Goal: Find contact information: Find contact information

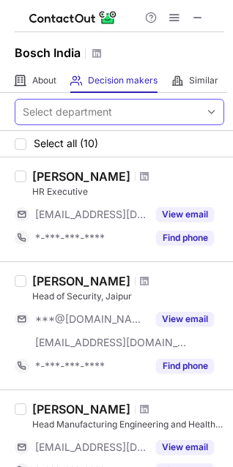
click at [128, 107] on div "Select department" at bounding box center [107, 111] width 185 height 23
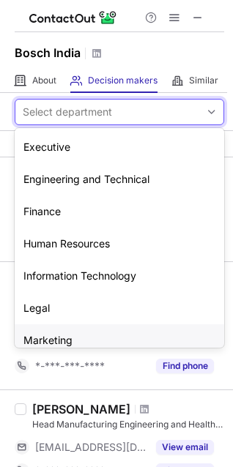
click at [52, 338] on div "Marketing" at bounding box center [119, 340] width 209 height 32
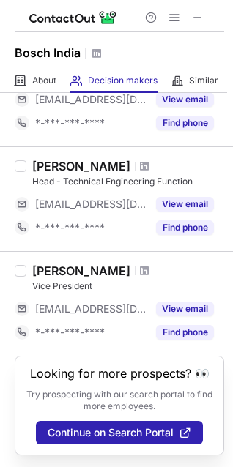
scroll to position [882, 0]
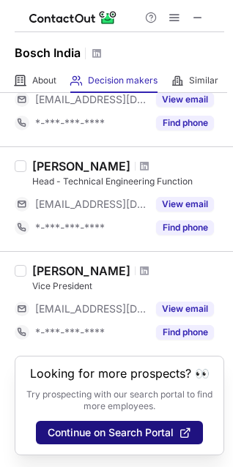
click at [130, 429] on span "Continue on Search Portal" at bounding box center [111, 433] width 126 height 12
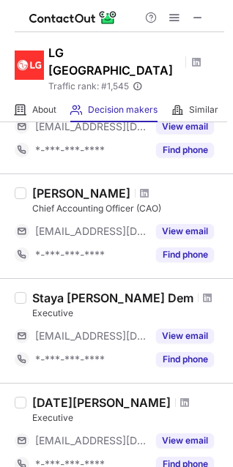
scroll to position [894, 0]
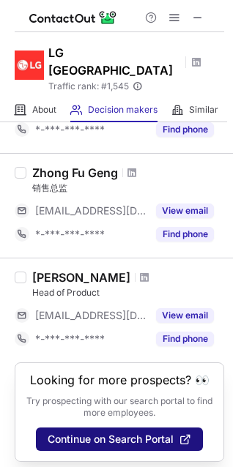
click at [106, 436] on span "Continue on Search Portal" at bounding box center [111, 439] width 126 height 12
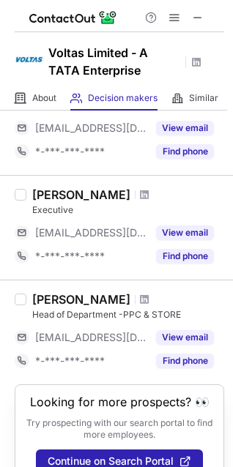
scroll to position [970, 0]
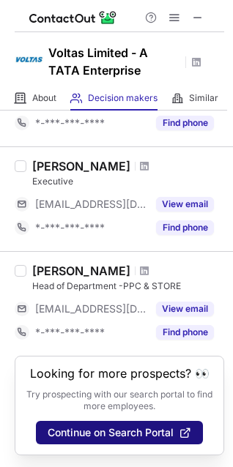
click at [102, 431] on span "Continue on Search Portal" at bounding box center [111, 433] width 126 height 12
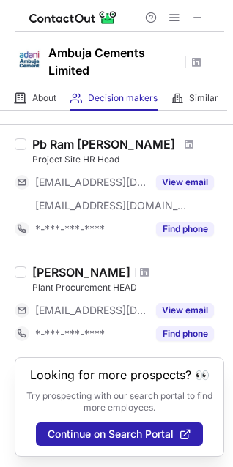
scroll to position [900, 0]
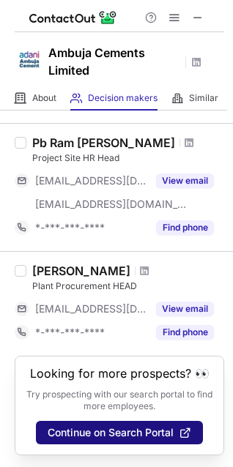
click at [111, 431] on span "Continue on Search Portal" at bounding box center [111, 433] width 126 height 12
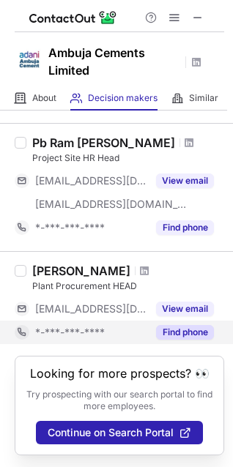
click at [166, 325] on button "Find phone" at bounding box center [185, 332] width 58 height 15
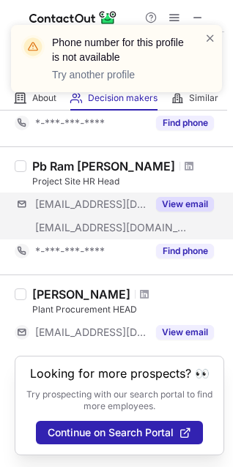
scroll to position [877, 0]
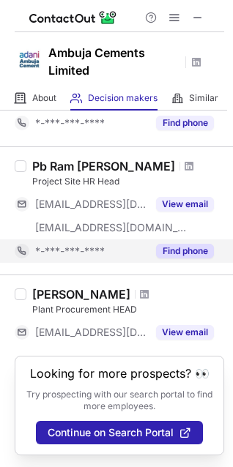
click at [181, 244] on button "Find phone" at bounding box center [185, 251] width 58 height 15
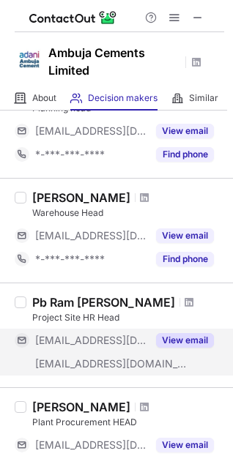
scroll to position [707, 0]
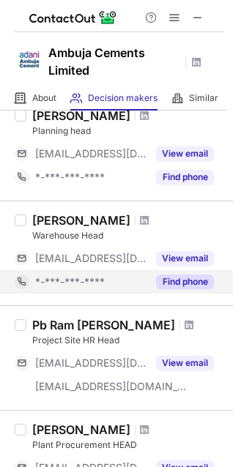
click at [177, 280] on button "Find phone" at bounding box center [185, 282] width 58 height 15
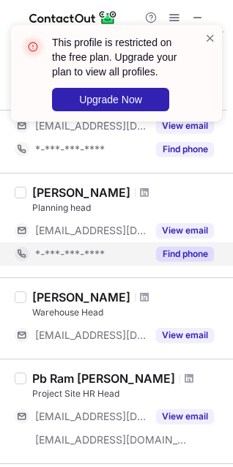
scroll to position [633, 0]
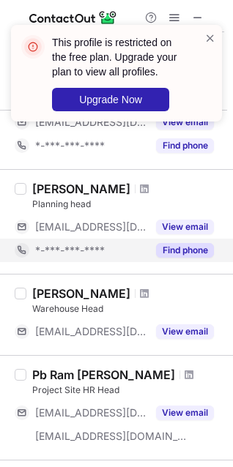
click at [184, 250] on button "Find phone" at bounding box center [185, 250] width 58 height 15
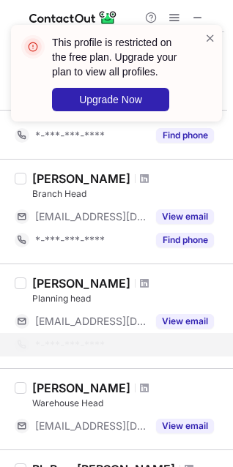
scroll to position [487, 0]
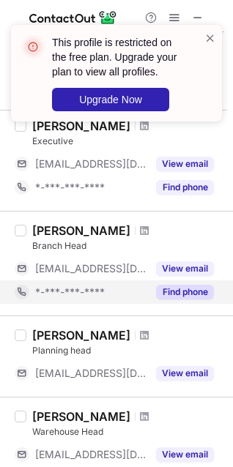
click at [174, 288] on button "Find phone" at bounding box center [185, 292] width 58 height 15
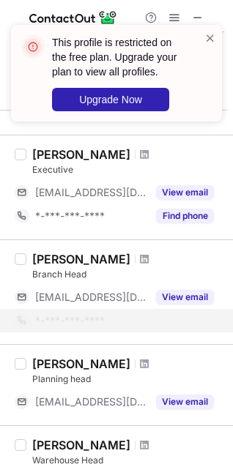
scroll to position [414, 0]
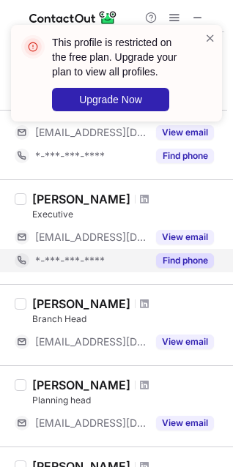
click at [181, 254] on button "Find phone" at bounding box center [185, 260] width 58 height 15
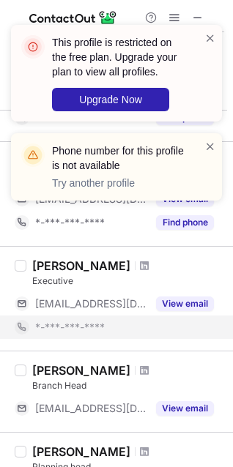
scroll to position [340, 0]
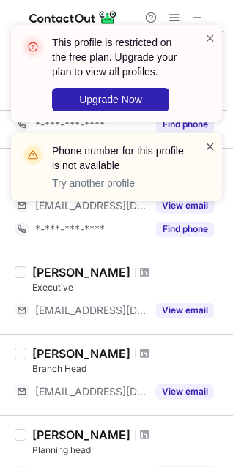
click at [207, 142] on span at bounding box center [210, 146] width 12 height 15
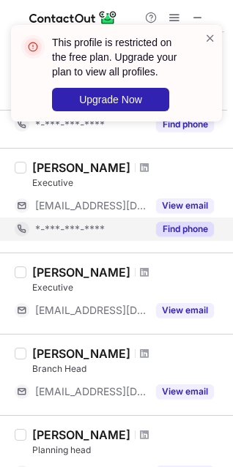
click at [187, 228] on button "Find phone" at bounding box center [185, 229] width 58 height 15
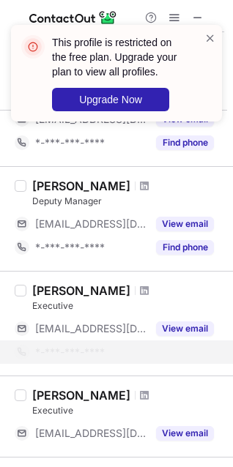
scroll to position [194, 0]
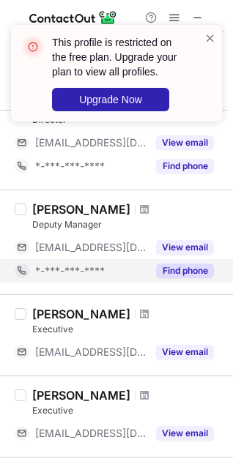
click at [166, 273] on button "Find phone" at bounding box center [185, 271] width 58 height 15
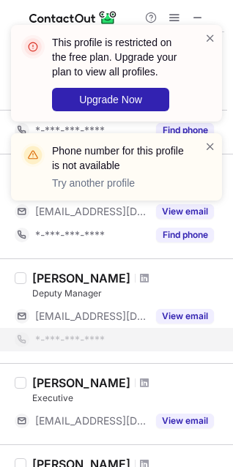
scroll to position [121, 0]
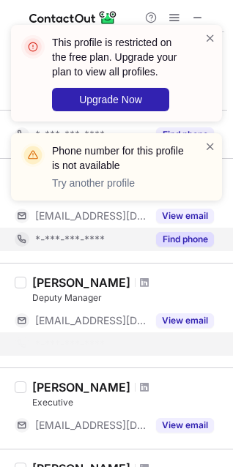
click at [174, 238] on button "Find phone" at bounding box center [185, 239] width 58 height 15
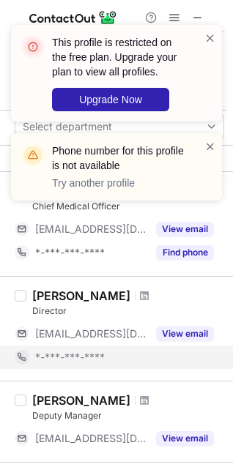
scroll to position [0, 0]
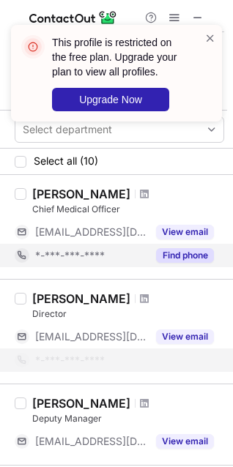
click at [177, 259] on button "Find phone" at bounding box center [185, 255] width 58 height 15
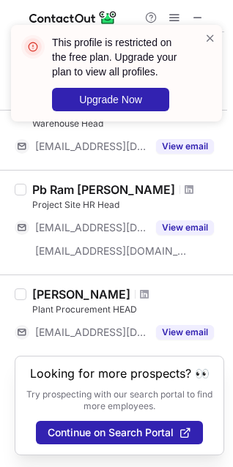
scroll to position [666, 0]
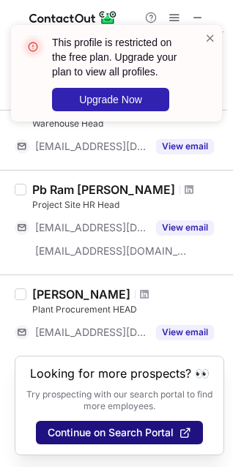
click at [109, 431] on span "Continue on Search Portal" at bounding box center [111, 433] width 126 height 12
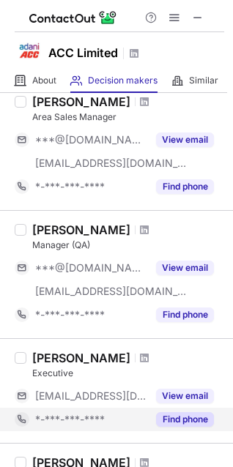
scroll to position [0, 0]
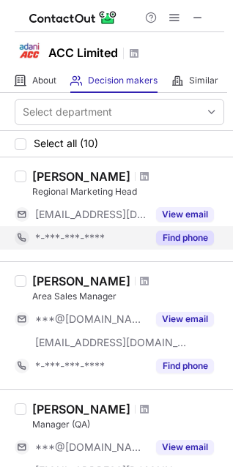
click at [168, 234] on button "Find phone" at bounding box center [185, 238] width 58 height 15
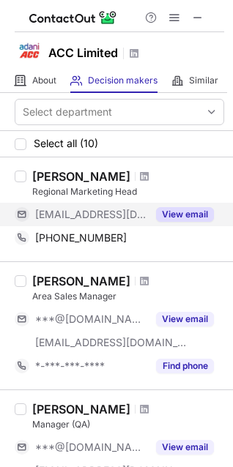
click at [175, 210] on button "View email" at bounding box center [185, 214] width 58 height 15
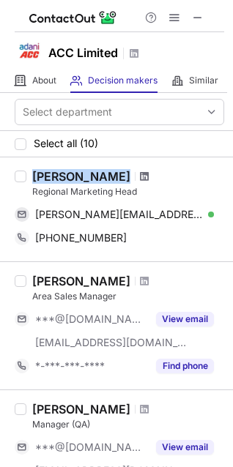
drag, startPoint x: 31, startPoint y: 174, endPoint x: 184, endPoint y: 171, distance: 152.3
click at [184, 171] on div "Bhagwant Singh Pandher Regional Marketing Head bhagwant.pandher@acclimited.com …" at bounding box center [125, 209] width 198 height 81
copy div "Bhagwant Singh Pandher"
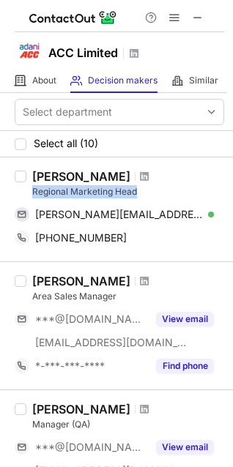
drag, startPoint x: 141, startPoint y: 191, endPoint x: 28, endPoint y: 186, distance: 112.9
click at [28, 186] on div "Bhagwant Singh Pandher Regional Marketing Head bhagwant.pandher@acclimited.com …" at bounding box center [125, 209] width 198 height 81
copy div "Regional Marketing Head"
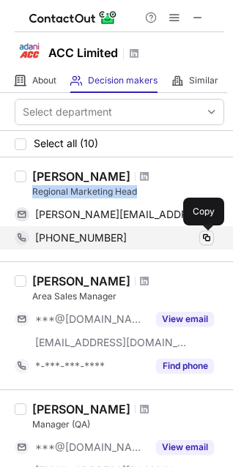
click at [204, 240] on span at bounding box center [207, 238] width 12 height 12
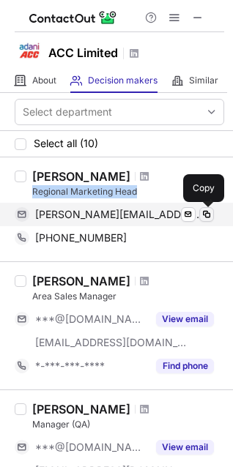
click at [205, 213] on span at bounding box center [207, 215] width 12 height 12
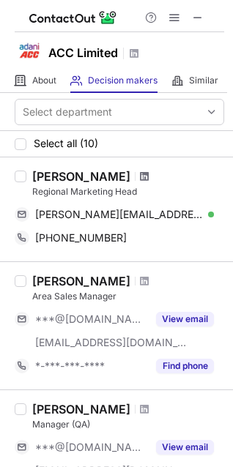
click at [149, 176] on span at bounding box center [144, 177] width 9 height 12
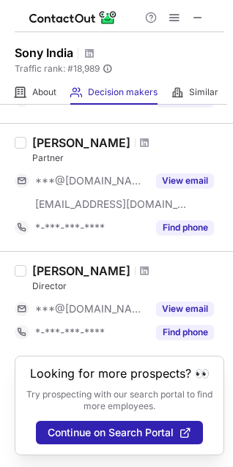
scroll to position [1035, 0]
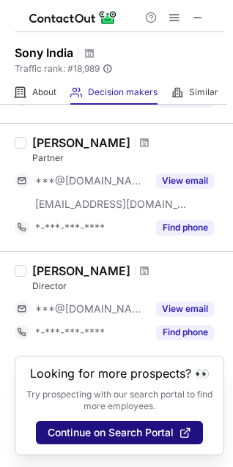
click at [93, 432] on span "Continue on Search Portal" at bounding box center [111, 433] width 126 height 12
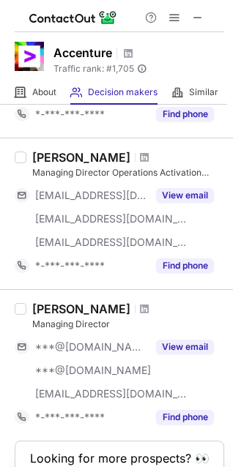
scroll to position [1152, 0]
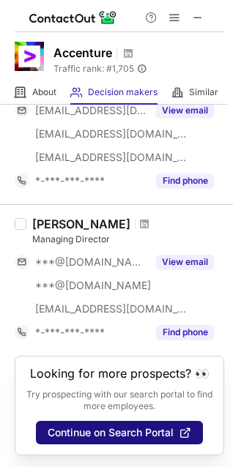
click at [106, 428] on span "Continue on Search Portal" at bounding box center [111, 433] width 126 height 12
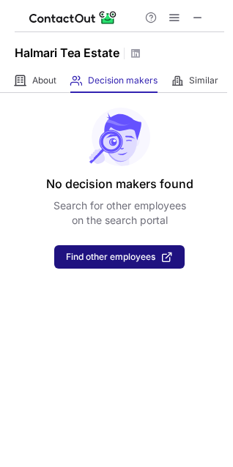
click at [127, 261] on span "Find other employees" at bounding box center [110, 257] width 89 height 10
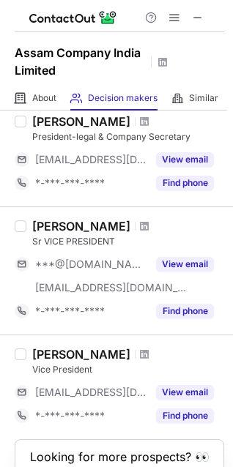
scroll to position [168, 0]
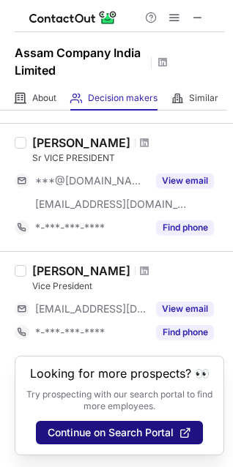
click at [115, 429] on span "Continue on Search Portal" at bounding box center [111, 433] width 126 height 12
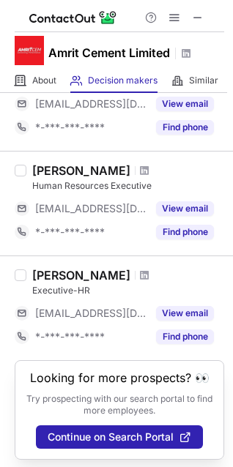
scroll to position [127, 0]
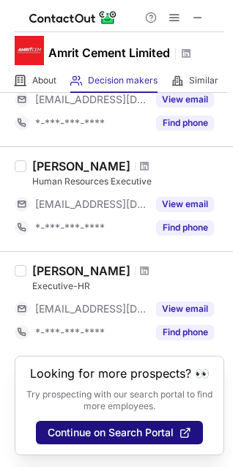
click at [97, 435] on span "Continue on Search Portal" at bounding box center [111, 433] width 126 height 12
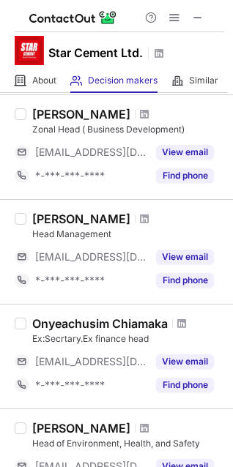
scroll to position [929, 0]
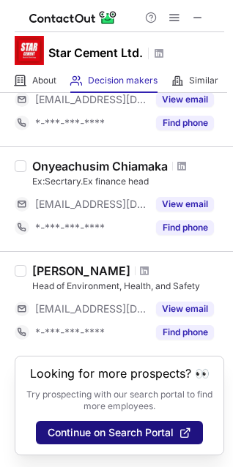
click at [94, 428] on span "Continue on Search Portal" at bounding box center [111, 433] width 126 height 12
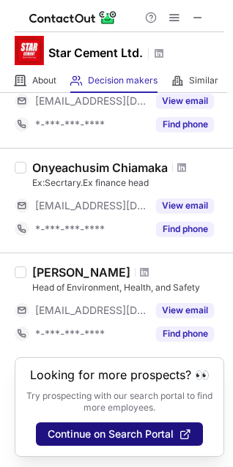
scroll to position [906, 0]
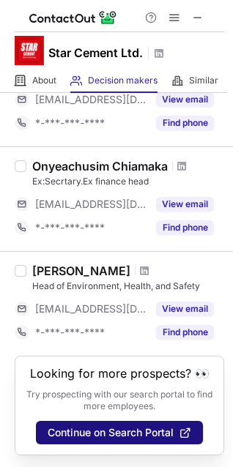
click at [100, 430] on span "Continue on Search Portal" at bounding box center [111, 433] width 126 height 12
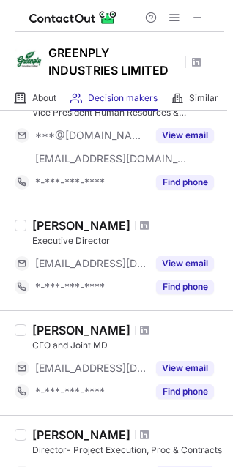
scroll to position [970, 0]
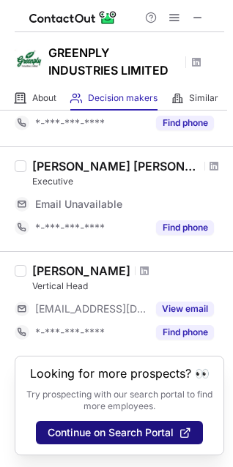
click at [113, 425] on button "Continue on Search Portal" at bounding box center [119, 432] width 167 height 23
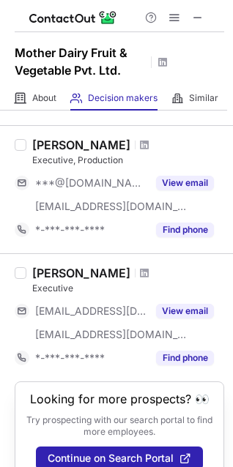
scroll to position [1087, 0]
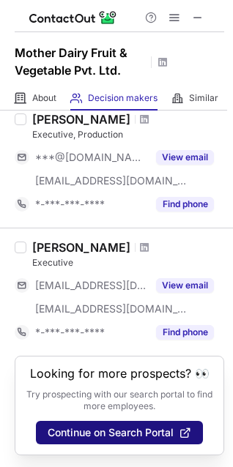
click at [91, 429] on span "Continue on Search Portal" at bounding box center [111, 433] width 126 height 12
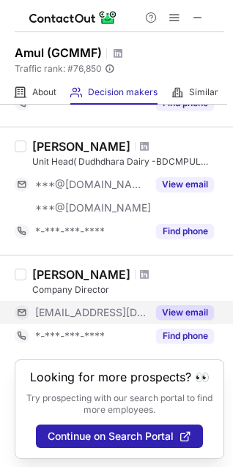
scroll to position [894, 0]
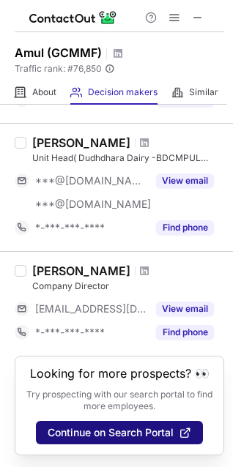
click at [102, 427] on span "Continue on Search Portal" at bounding box center [111, 433] width 126 height 12
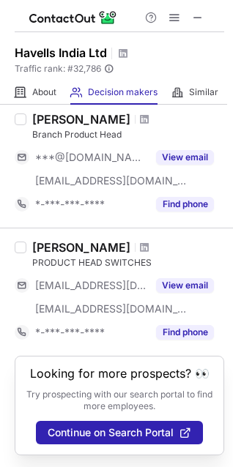
scroll to position [1105, 0]
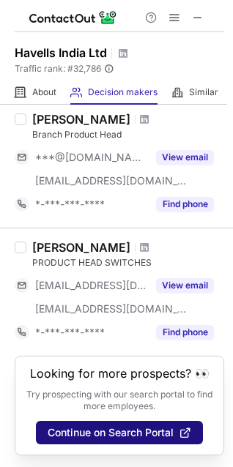
click at [110, 439] on button "Continue on Search Portal" at bounding box center [119, 432] width 167 height 23
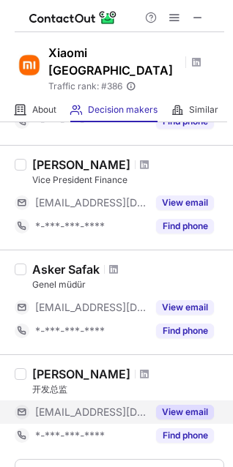
scroll to position [709, 0]
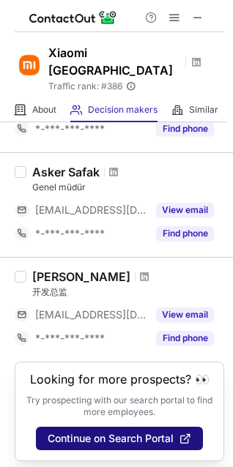
click at [117, 440] on button "Continue on Search Portal" at bounding box center [119, 438] width 167 height 23
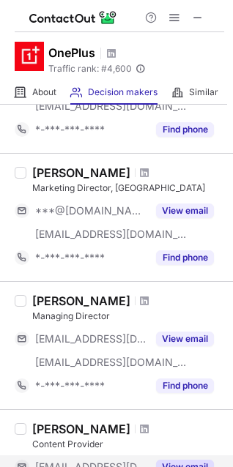
scroll to position [1152, 0]
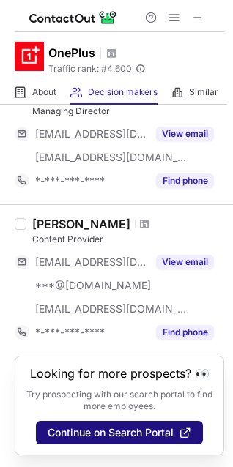
click at [131, 426] on button "Continue on Search Portal" at bounding box center [119, 432] width 167 height 23
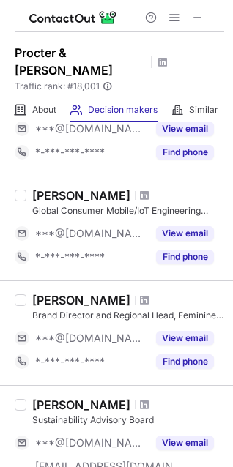
scroll to position [1011, 0]
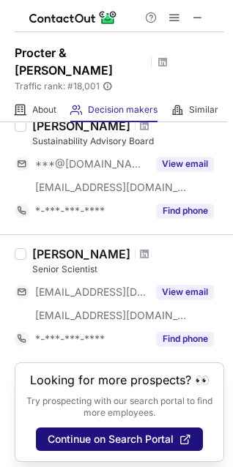
click at [126, 436] on span "Continue on Search Portal" at bounding box center [111, 439] width 126 height 12
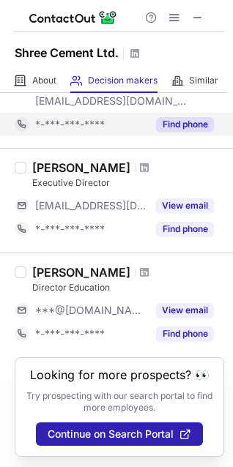
scroll to position [1046, 0]
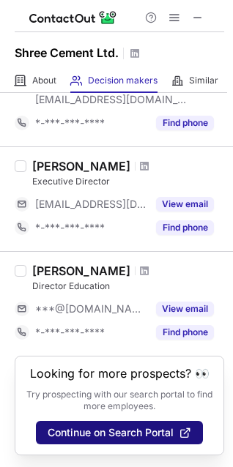
click at [111, 435] on span "Continue on Search Portal" at bounding box center [111, 433] width 126 height 12
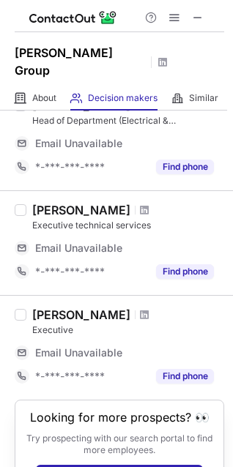
scroll to position [859, 0]
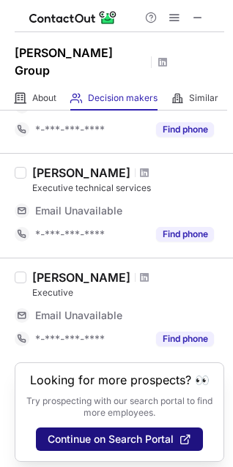
click at [78, 434] on span "Continue on Search Portal" at bounding box center [111, 439] width 126 height 12
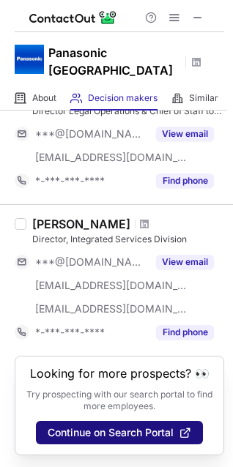
scroll to position [1205, 0]
click at [135, 443] on button "Continue on Search Portal" at bounding box center [119, 432] width 167 height 23
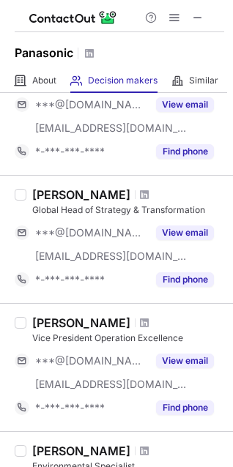
scroll to position [1093, 0]
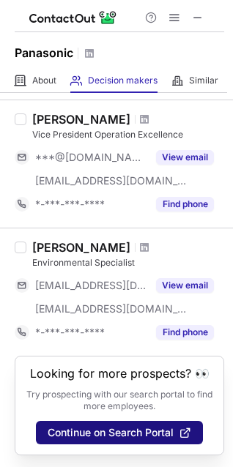
click at [140, 431] on span "Continue on Search Portal" at bounding box center [111, 433] width 126 height 12
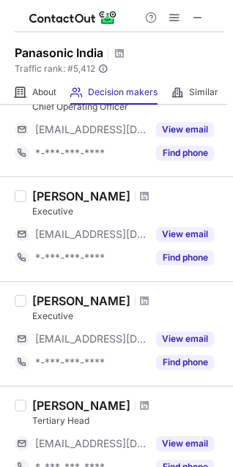
scroll to position [918, 0]
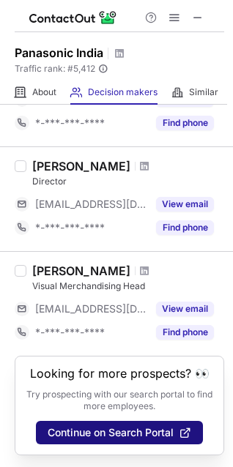
click at [111, 430] on span "Continue on Search Portal" at bounding box center [111, 433] width 126 height 12
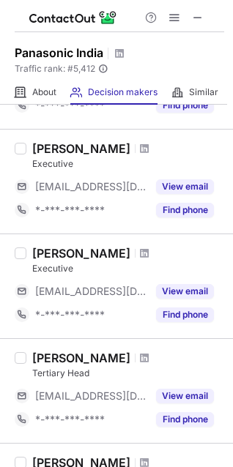
scroll to position [625, 0]
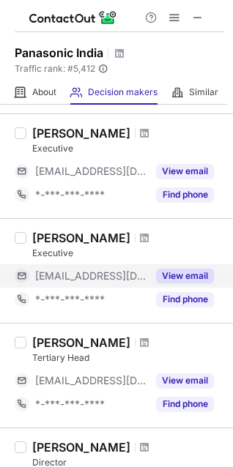
click at [182, 269] on button "View email" at bounding box center [185, 276] width 58 height 15
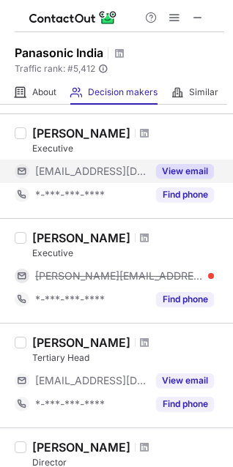
click at [169, 169] on button "View email" at bounding box center [185, 171] width 58 height 15
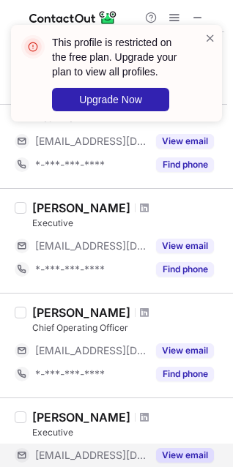
scroll to position [332, 0]
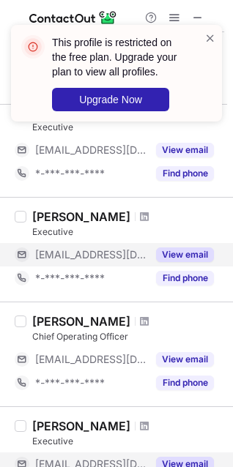
click at [163, 251] on button "View email" at bounding box center [185, 255] width 58 height 15
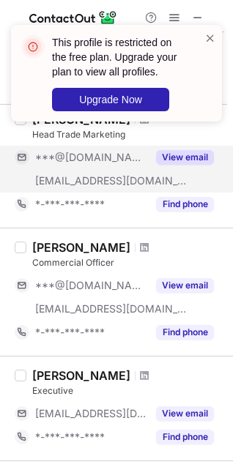
scroll to position [73, 0]
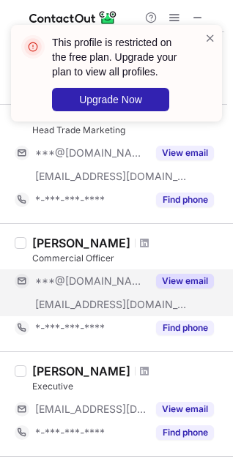
click at [166, 281] on button "View email" at bounding box center [185, 281] width 58 height 15
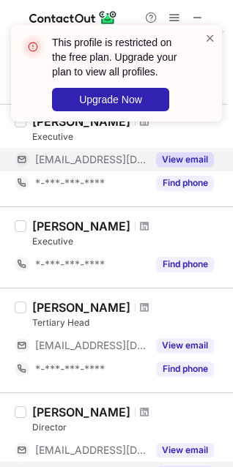
scroll to position [871, 0]
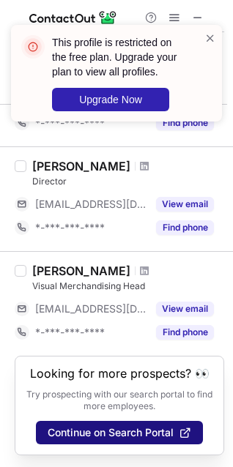
click at [116, 439] on span "Continue on Search Portal" at bounding box center [111, 433] width 126 height 12
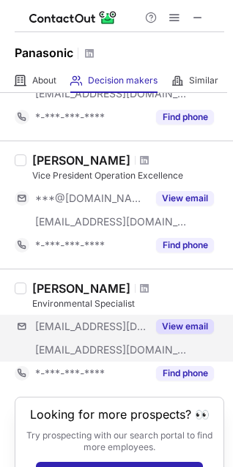
scroll to position [1093, 0]
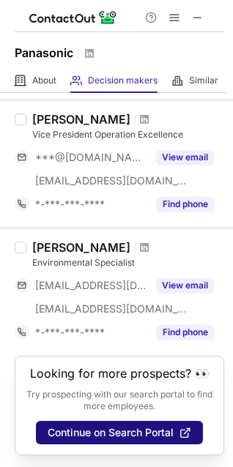
click at [140, 431] on span "Continue on Search Portal" at bounding box center [111, 433] width 126 height 12
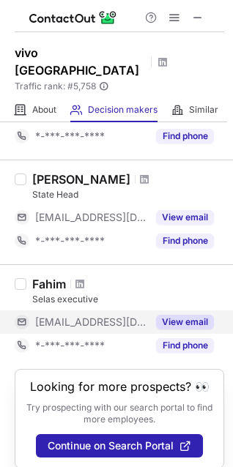
scroll to position [894, 0]
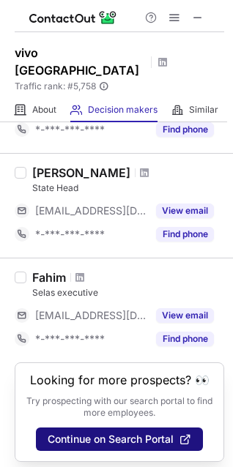
click at [113, 428] on button "Continue on Search Portal" at bounding box center [119, 439] width 167 height 23
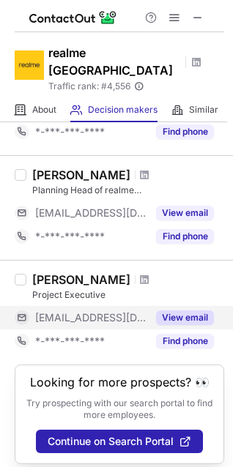
scroll to position [988, 0]
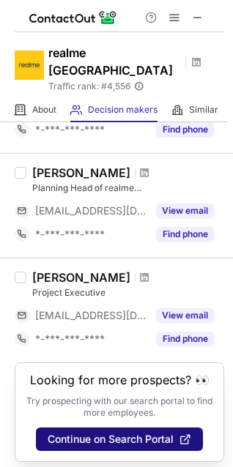
click at [76, 433] on span "Continue on Search Portal" at bounding box center [111, 439] width 126 height 12
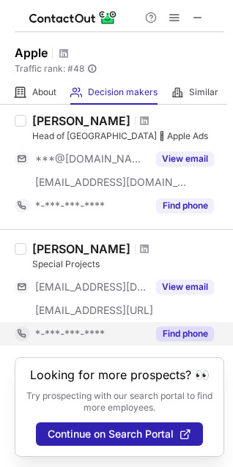
scroll to position [1269, 0]
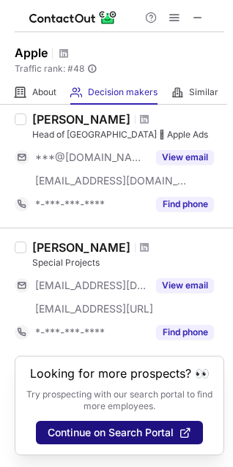
click at [111, 433] on span "Continue on Search Portal" at bounding box center [111, 433] width 126 height 12
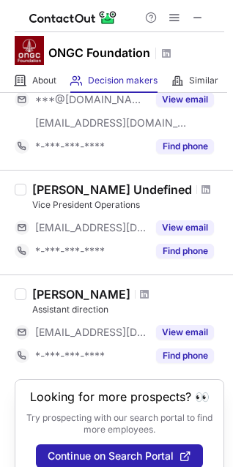
scroll to position [255, 0]
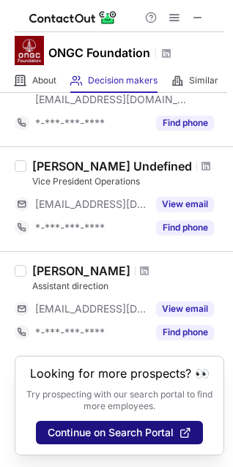
click at [107, 430] on span "Continue on Search Portal" at bounding box center [111, 433] width 126 height 12
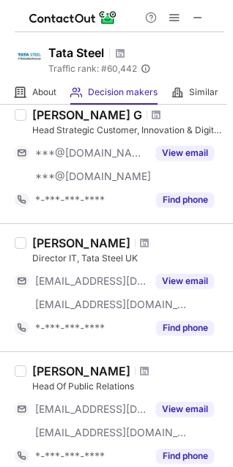
scroll to position [1105, 0]
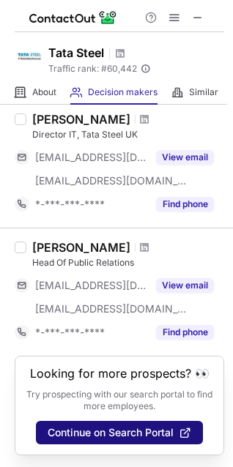
click at [122, 431] on span "Continue on Search Portal" at bounding box center [111, 433] width 126 height 12
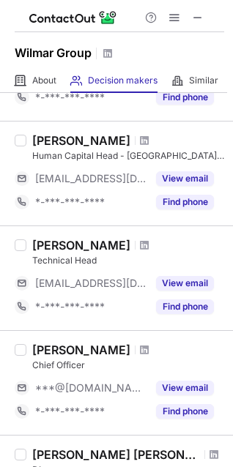
scroll to position [929, 0]
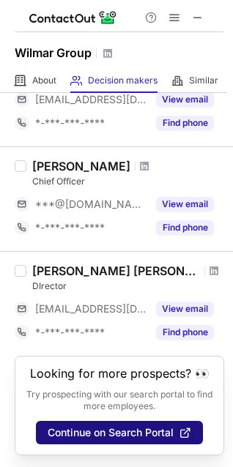
click at [97, 430] on span "Continue on Search Portal" at bounding box center [111, 433] width 126 height 12
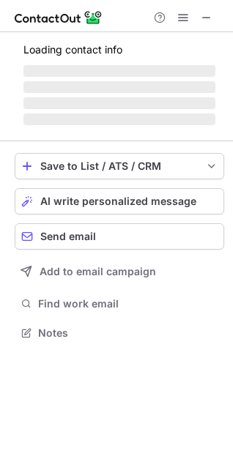
scroll to position [7, 7]
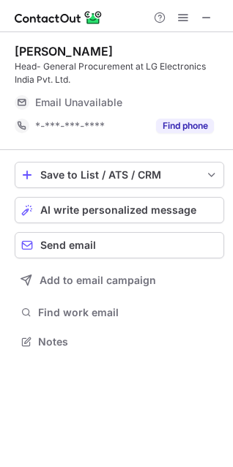
scroll to position [331, 233]
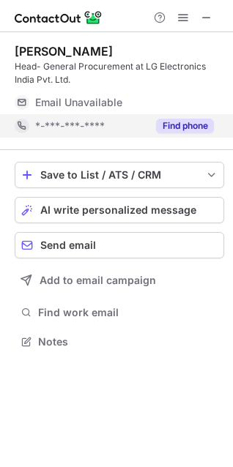
click at [195, 122] on button "Find phone" at bounding box center [185, 126] width 58 height 15
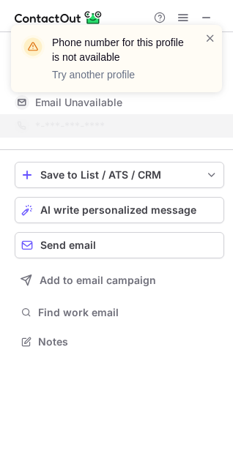
click at [204, 37] on div "Phone number for this profile is not available Try another profile" at bounding box center [110, 59] width 187 height 56
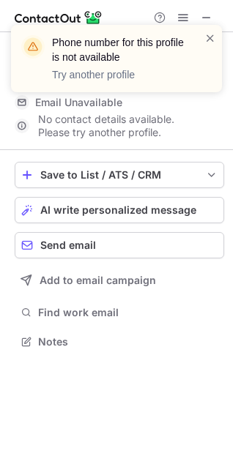
click at [220, 46] on div "Phone number for this profile is not available Try another profile" at bounding box center [116, 58] width 211 height 67
click at [206, 33] on span at bounding box center [210, 38] width 12 height 15
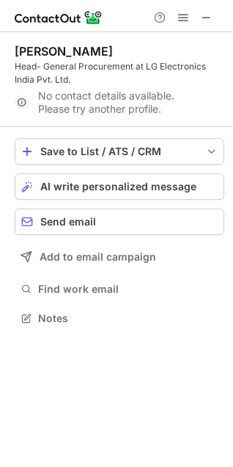
scroll to position [308, 233]
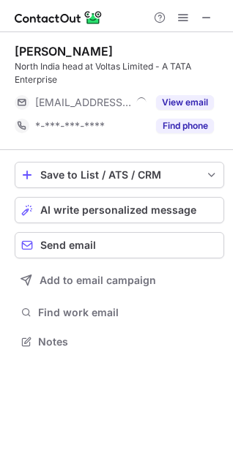
scroll to position [331, 233]
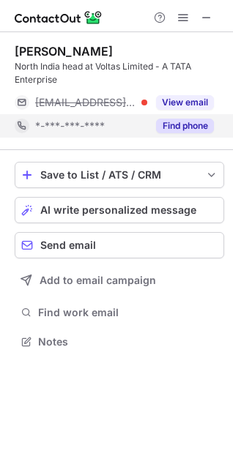
click at [197, 119] on button "Find phone" at bounding box center [185, 126] width 58 height 15
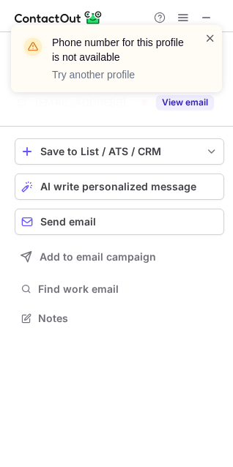
click at [204, 40] on span at bounding box center [210, 38] width 12 height 15
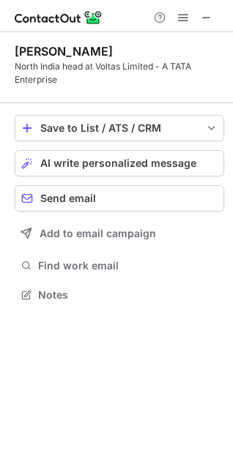
scroll to position [284, 233]
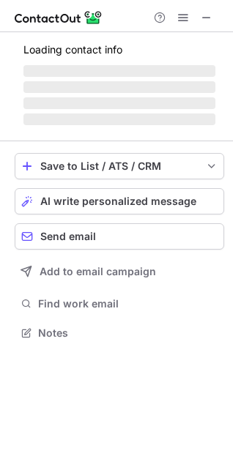
scroll to position [331, 233]
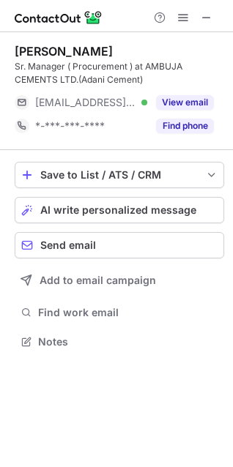
scroll to position [331, 233]
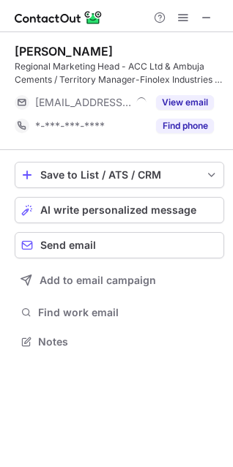
scroll to position [331, 233]
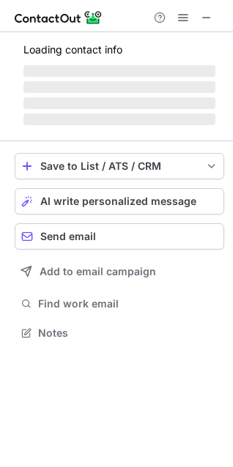
scroll to position [341, 233]
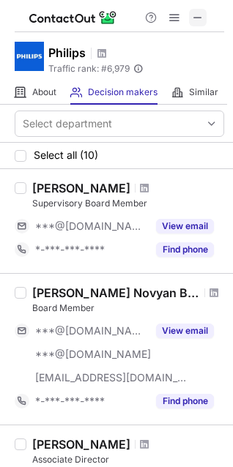
click at [194, 16] on span at bounding box center [198, 18] width 12 height 12
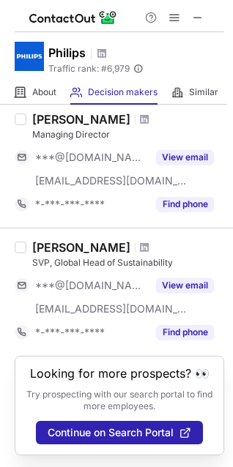
scroll to position [1105, 0]
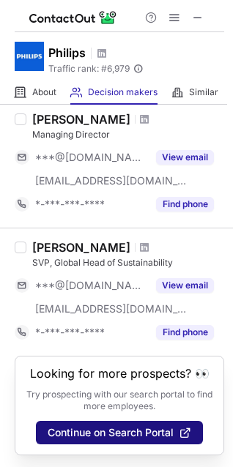
click at [108, 439] on button "Continue on Search Portal" at bounding box center [119, 432] width 167 height 23
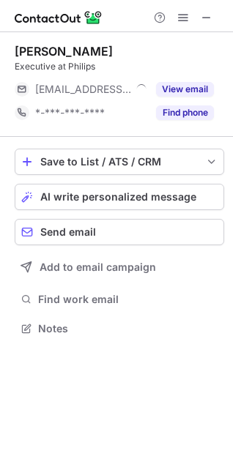
scroll to position [7, 7]
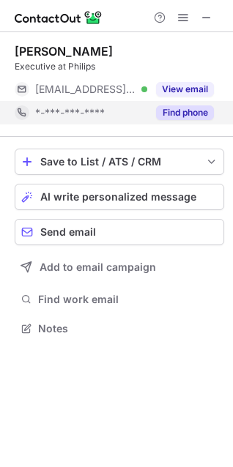
click at [179, 107] on button "Find phone" at bounding box center [185, 112] width 58 height 15
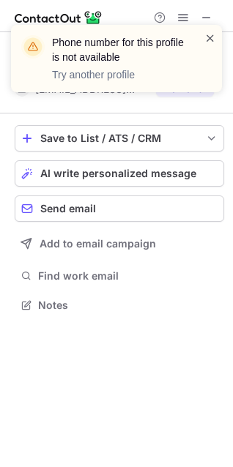
scroll to position [294, 233]
click at [206, 32] on span at bounding box center [210, 38] width 12 height 15
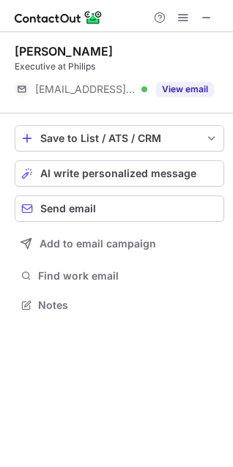
click at [181, 93] on div "Phone number for this profile is not available Try another profile Bharadwaj Vi…" at bounding box center [116, 233] width 233 height 467
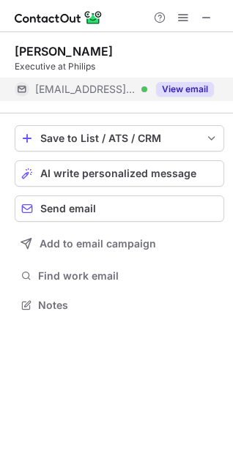
click at [176, 82] on button "View email" at bounding box center [185, 89] width 58 height 15
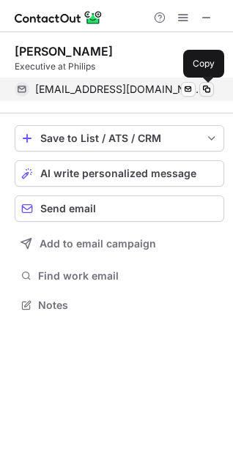
click at [204, 85] on span at bounding box center [207, 89] width 12 height 12
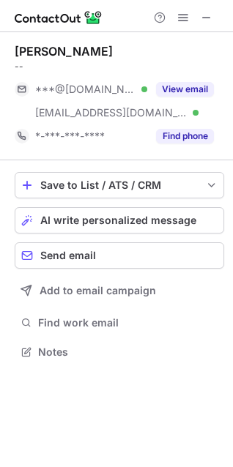
scroll to position [341, 233]
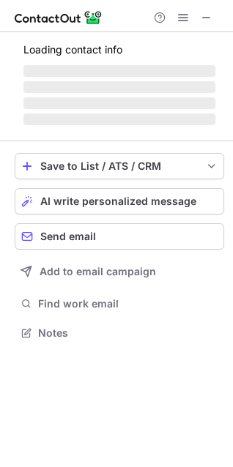
scroll to position [7, 7]
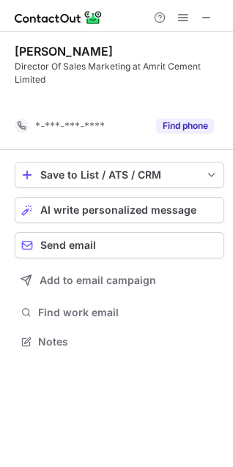
scroll to position [308, 233]
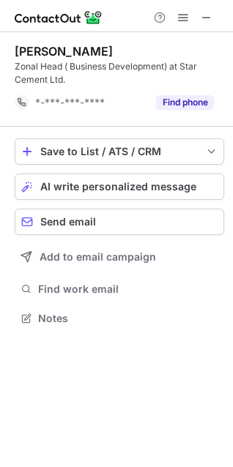
scroll to position [308, 233]
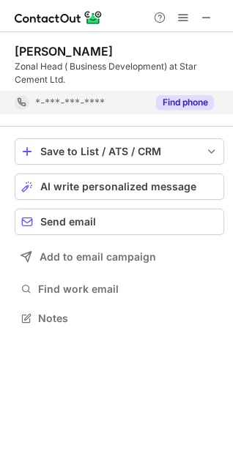
click at [187, 98] on button "Find phone" at bounding box center [185, 102] width 58 height 15
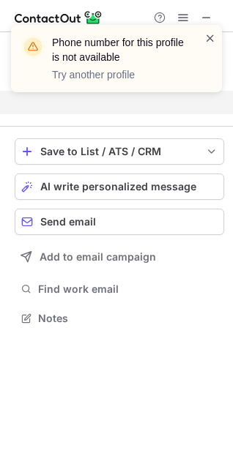
click at [207, 34] on span at bounding box center [210, 38] width 12 height 15
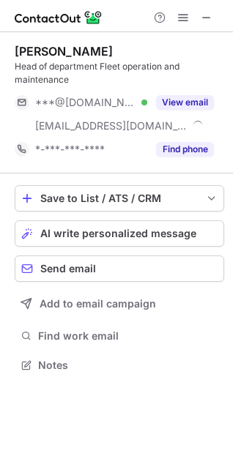
scroll to position [354, 233]
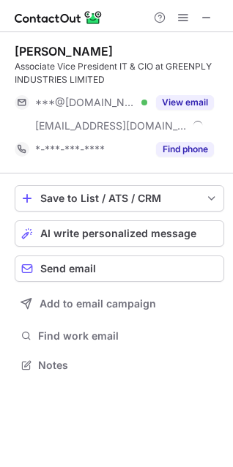
scroll to position [354, 233]
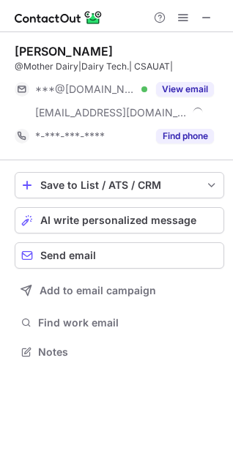
scroll to position [341, 233]
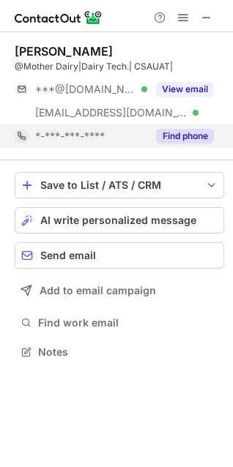
drag, startPoint x: 196, startPoint y: 145, endPoint x: 193, endPoint y: 135, distance: 10.0
click at [196, 146] on div "Find phone" at bounding box center [180, 135] width 67 height 23
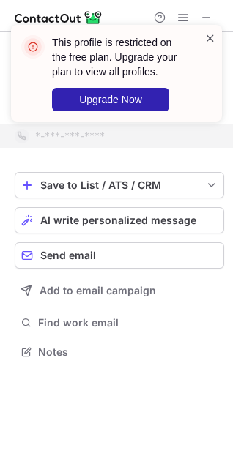
click at [213, 37] on span at bounding box center [210, 38] width 12 height 15
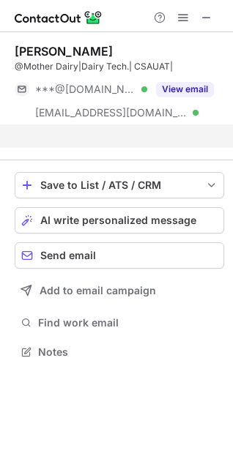
scroll to position [318, 233]
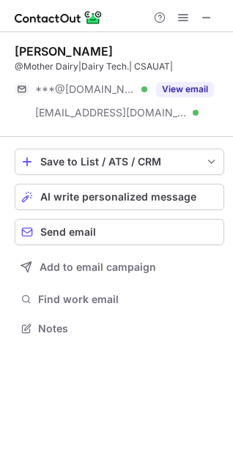
click at [185, 86] on div "This profile is restricted on the free plan. Upgrade your plan to view all prof…" at bounding box center [116, 233] width 233 height 467
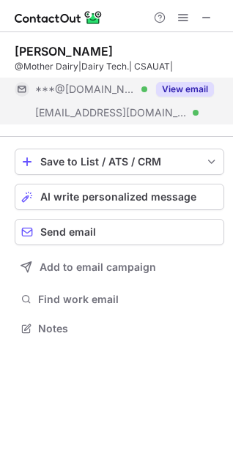
click at [184, 86] on button "View email" at bounding box center [185, 89] width 58 height 15
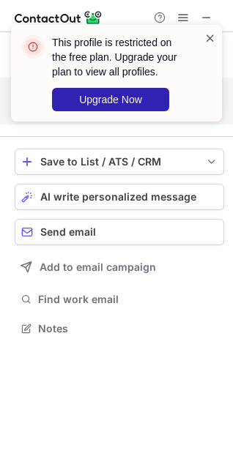
click at [210, 38] on span at bounding box center [210, 38] width 12 height 15
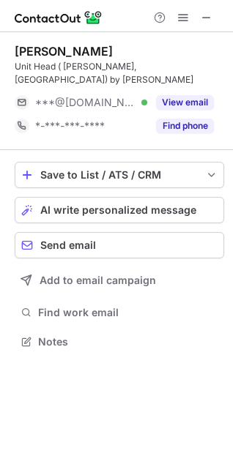
scroll to position [331, 233]
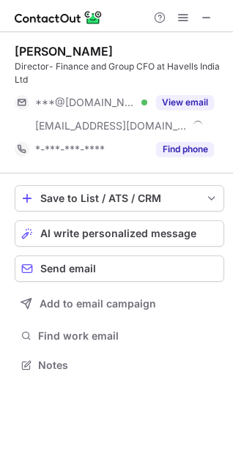
scroll to position [354, 233]
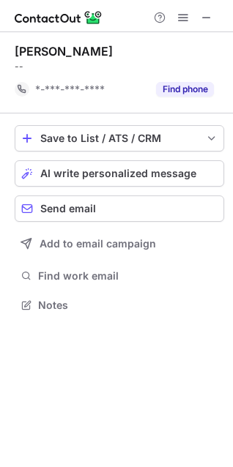
scroll to position [294, 233]
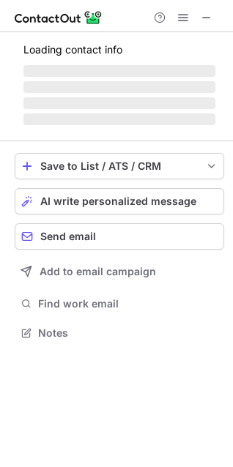
scroll to position [7, 7]
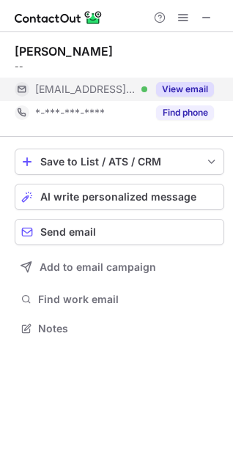
click at [186, 90] on button "View email" at bounding box center [185, 89] width 58 height 15
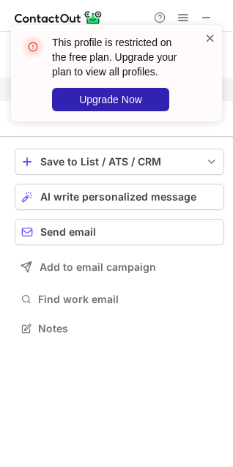
click at [205, 37] on span at bounding box center [210, 38] width 12 height 15
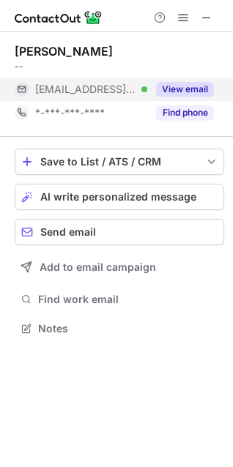
click at [181, 105] on div "This profile is restricted on the free plan. Upgrade your plan to view all prof…" at bounding box center [116, 233] width 233 height 467
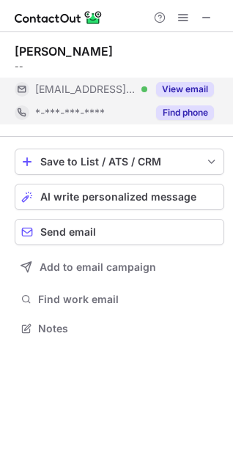
click at [181, 105] on button "Find phone" at bounding box center [185, 112] width 58 height 15
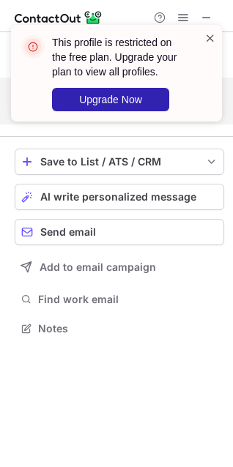
click at [213, 34] on span at bounding box center [210, 38] width 12 height 15
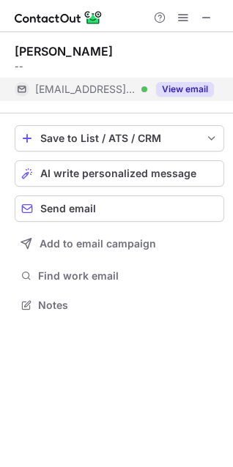
scroll to position [294, 233]
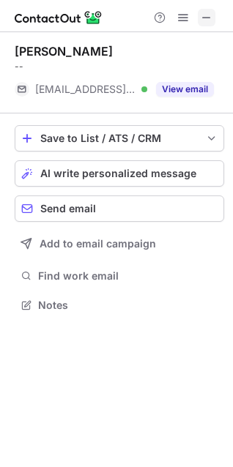
click at [209, 23] on span at bounding box center [207, 18] width 12 height 12
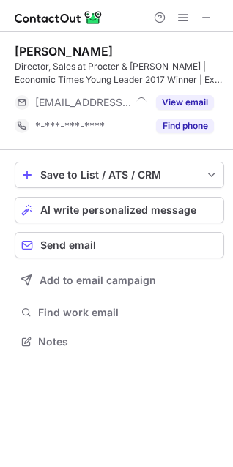
scroll to position [331, 233]
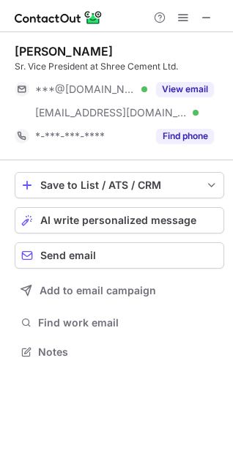
scroll to position [341, 233]
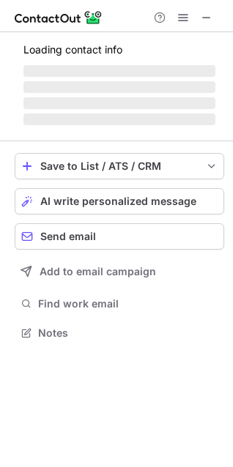
scroll to position [7, 7]
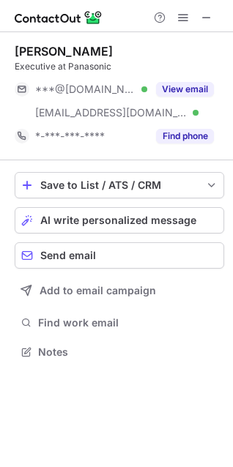
scroll to position [341, 233]
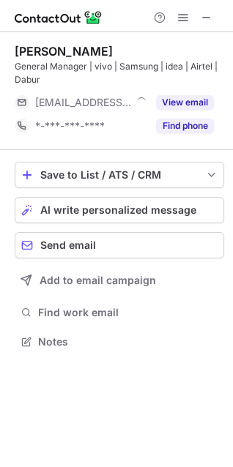
scroll to position [331, 233]
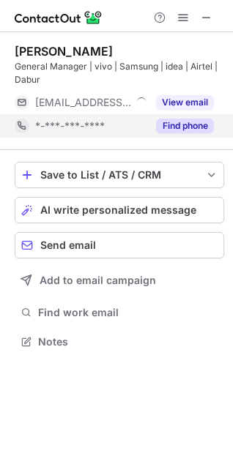
click at [181, 122] on button "Find phone" at bounding box center [185, 126] width 58 height 15
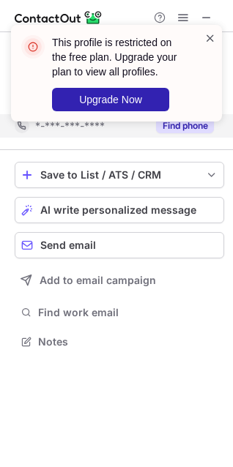
click at [208, 37] on span at bounding box center [210, 38] width 12 height 15
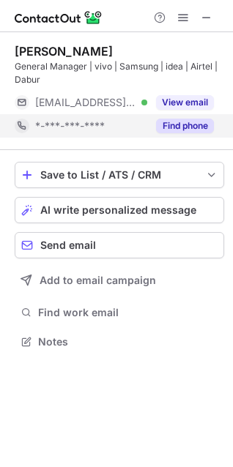
click at [190, 99] on button "View email" at bounding box center [185, 102] width 58 height 15
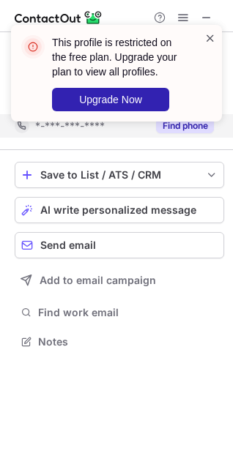
click at [206, 33] on span at bounding box center [210, 38] width 12 height 15
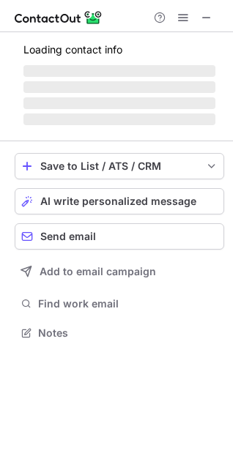
scroll to position [7, 7]
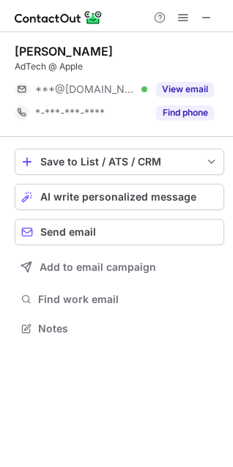
scroll to position [7, 7]
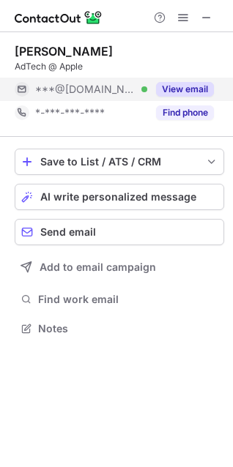
click at [187, 88] on button "View email" at bounding box center [185, 89] width 58 height 15
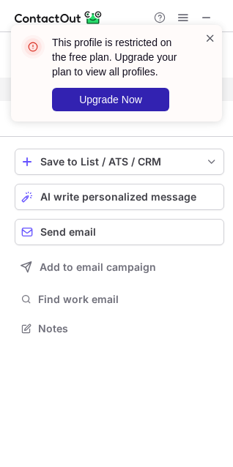
click at [210, 40] on span at bounding box center [210, 38] width 12 height 15
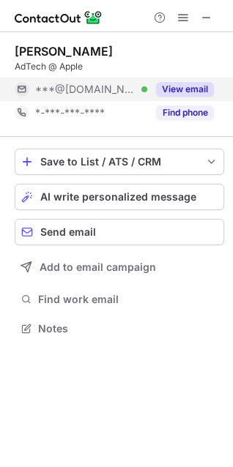
click at [191, 105] on button "Find phone" at bounding box center [185, 112] width 58 height 15
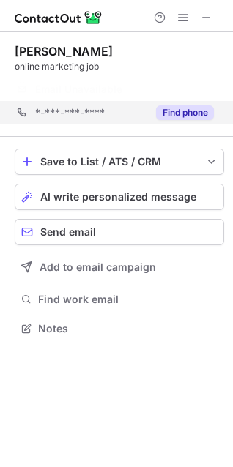
scroll to position [294, 233]
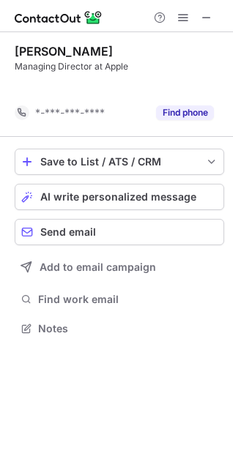
scroll to position [294, 233]
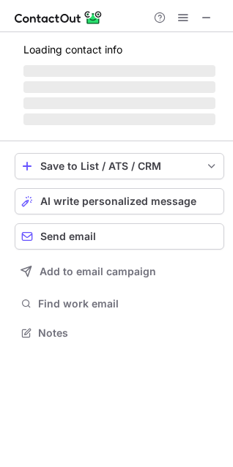
scroll to position [341, 233]
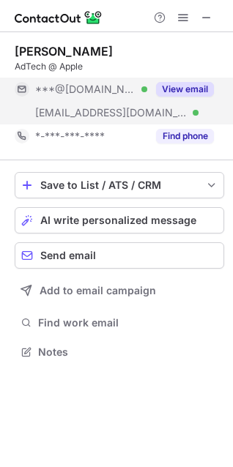
click at [165, 82] on button "View email" at bounding box center [185, 89] width 58 height 15
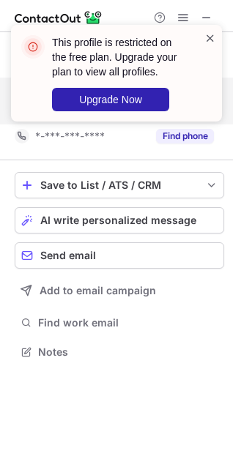
click at [206, 36] on span at bounding box center [210, 38] width 12 height 15
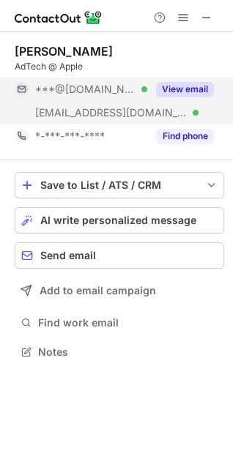
click at [179, 80] on div "View email" at bounding box center [180, 89] width 67 height 23
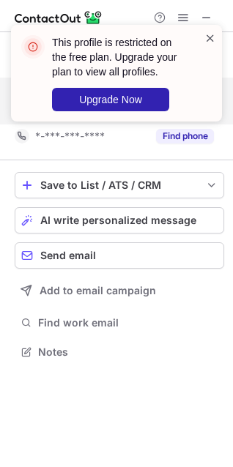
click at [211, 36] on span at bounding box center [210, 38] width 12 height 15
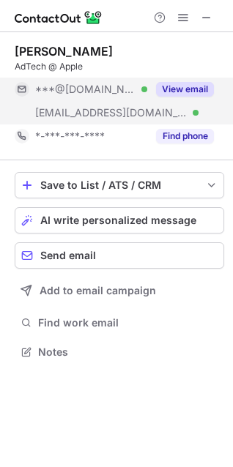
click at [178, 130] on button "Find phone" at bounding box center [185, 136] width 58 height 15
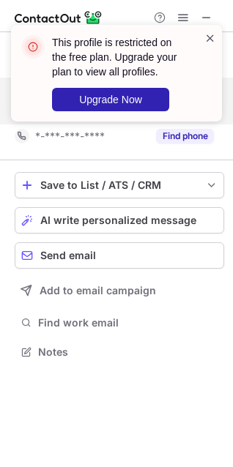
click at [213, 31] on span at bounding box center [210, 38] width 12 height 15
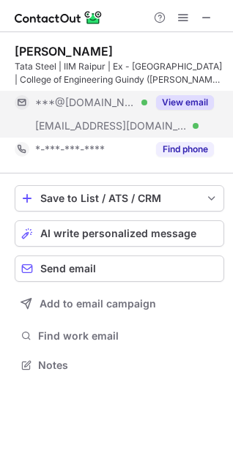
scroll to position [354, 233]
click at [201, 107] on button "View email" at bounding box center [185, 102] width 58 height 15
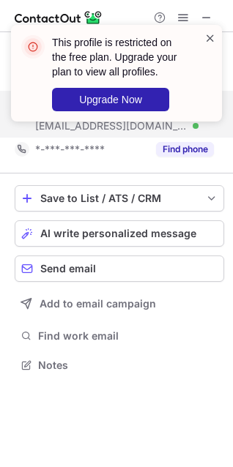
click at [208, 33] on span at bounding box center [210, 38] width 12 height 15
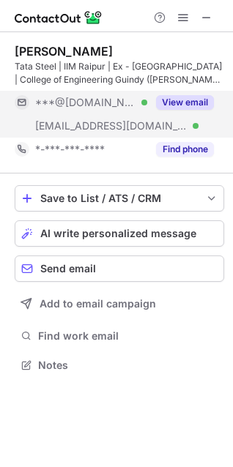
click at [173, 146] on div "This profile is restricted on the free plan. Upgrade your plan to view all prof…" at bounding box center [116, 233] width 233 height 467
click at [182, 107] on button "View email" at bounding box center [185, 102] width 58 height 15
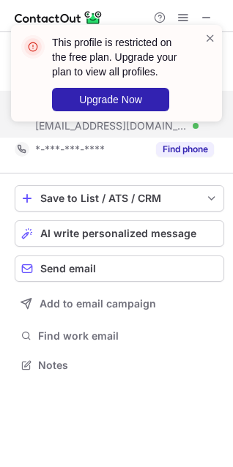
click at [181, 145] on div "This profile is restricted on the free plan. Upgrade your plan to view all prof…" at bounding box center [116, 79] width 234 height 138
click at [207, 40] on span at bounding box center [210, 38] width 12 height 15
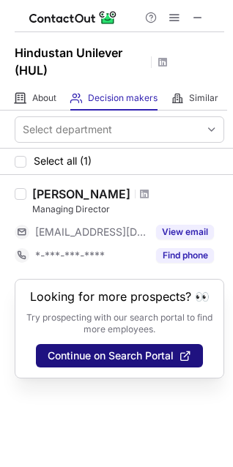
click at [81, 362] on button "Continue on Search Portal" at bounding box center [119, 355] width 167 height 23
